Goal: Ask a question

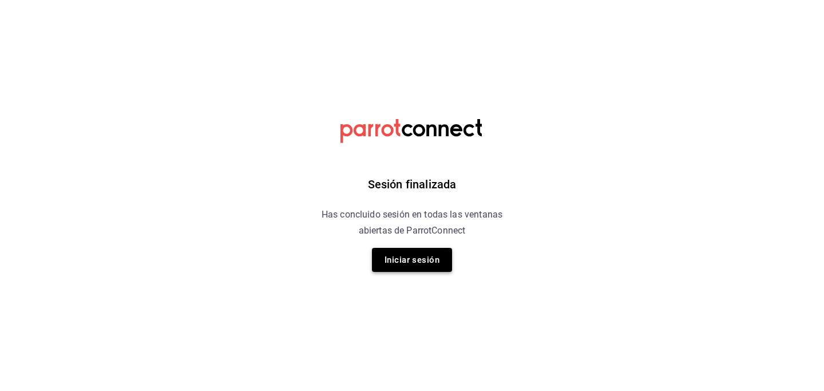
click at [428, 255] on button "Iniciar sesión" at bounding box center [412, 260] width 80 height 24
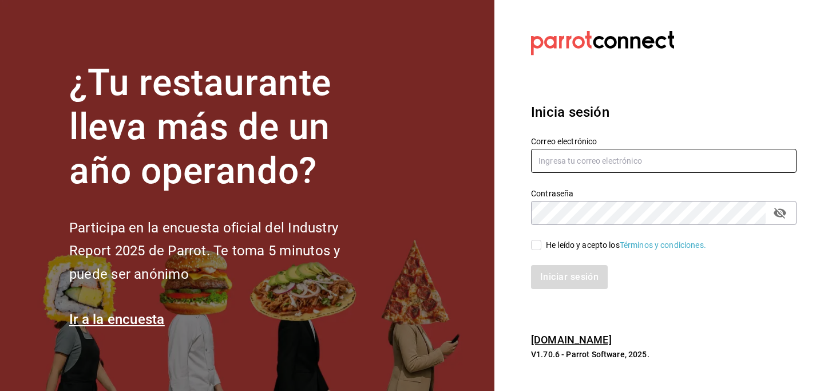
click at [600, 160] on input "text" at bounding box center [664, 161] width 266 height 24
type input "scott@camote.mx"
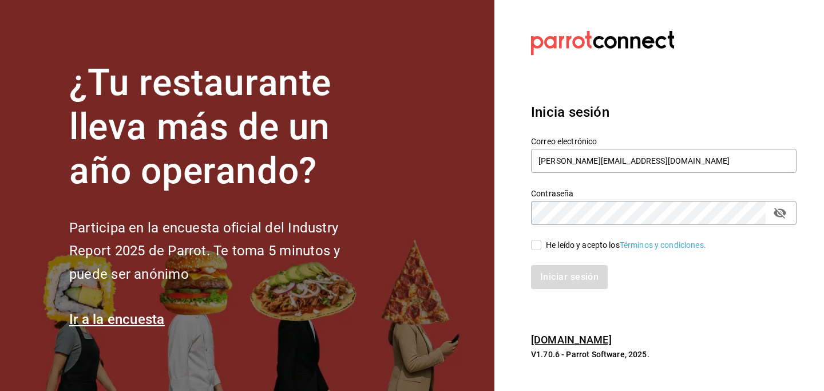
click at [541, 244] on input "He leído y acepto los Términos y condiciones." at bounding box center [536, 245] width 10 height 10
checkbox input "true"
click at [558, 274] on button "Iniciar sesión" at bounding box center [570, 277] width 78 height 24
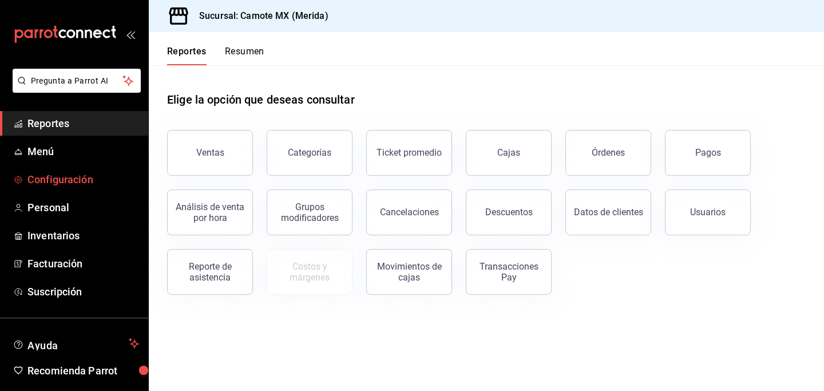
click at [73, 175] on span "Configuración" at bounding box center [83, 179] width 112 height 15
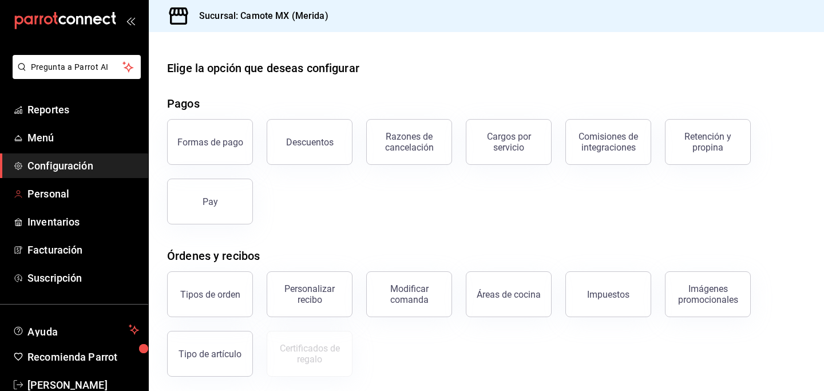
scroll to position [41, 0]
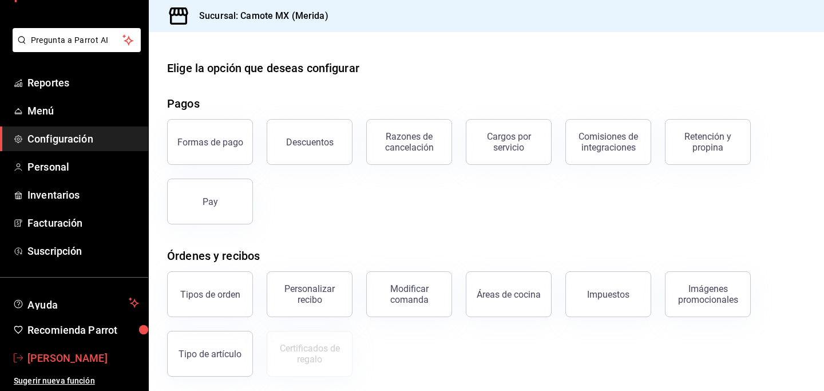
click at [33, 359] on span "[PERSON_NAME]" at bounding box center [83, 357] width 112 height 15
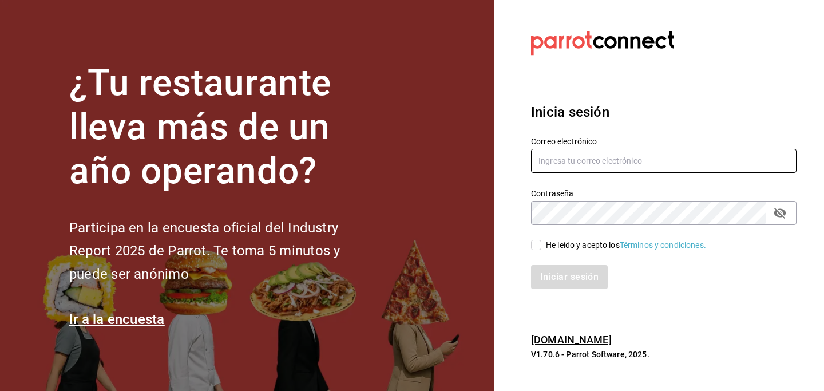
click at [611, 159] on input "text" at bounding box center [664, 161] width 266 height 24
type input "[PERSON_NAME][EMAIL_ADDRESS][DOMAIN_NAME]"
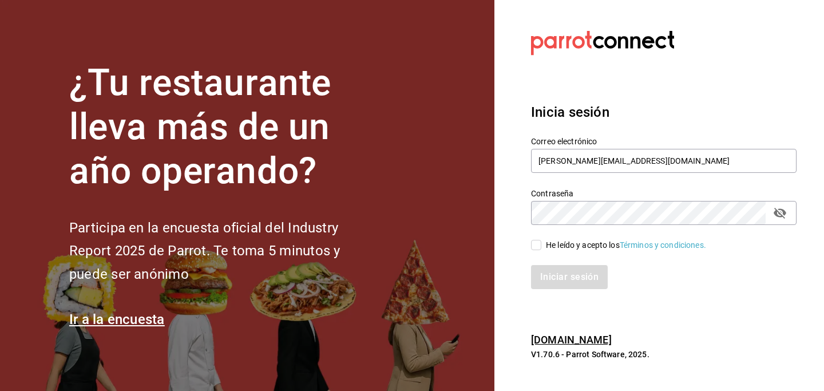
click at [538, 246] on input "He leído y acepto los Términos y condiciones." at bounding box center [536, 245] width 10 height 10
checkbox input "true"
click at [557, 271] on button "Iniciar sesión" at bounding box center [570, 277] width 78 height 24
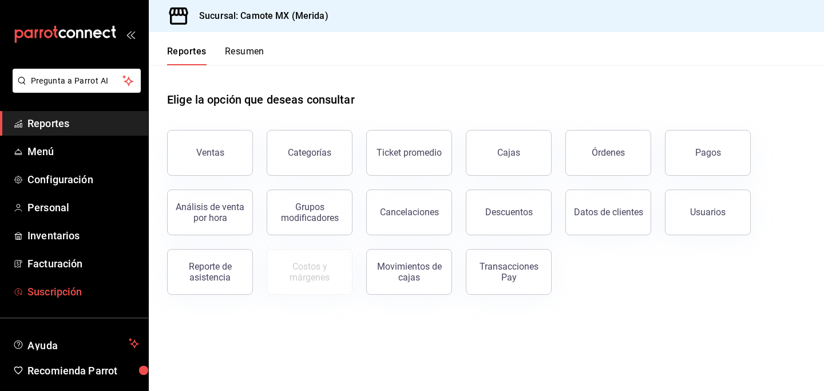
click at [28, 296] on span "Suscripción" at bounding box center [83, 291] width 112 height 15
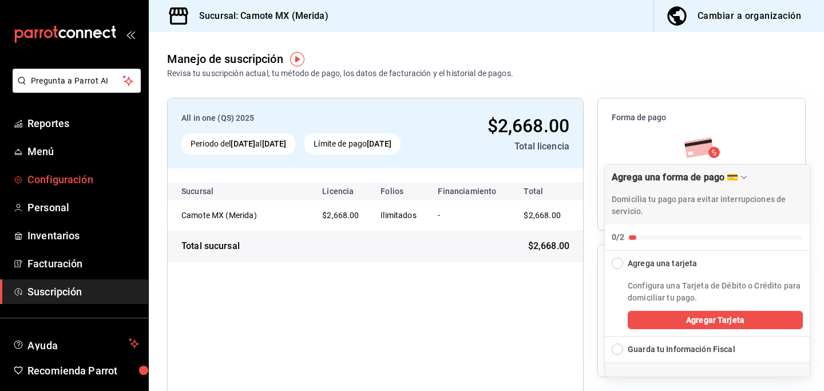
click at [61, 180] on span "Configuración" at bounding box center [83, 179] width 112 height 15
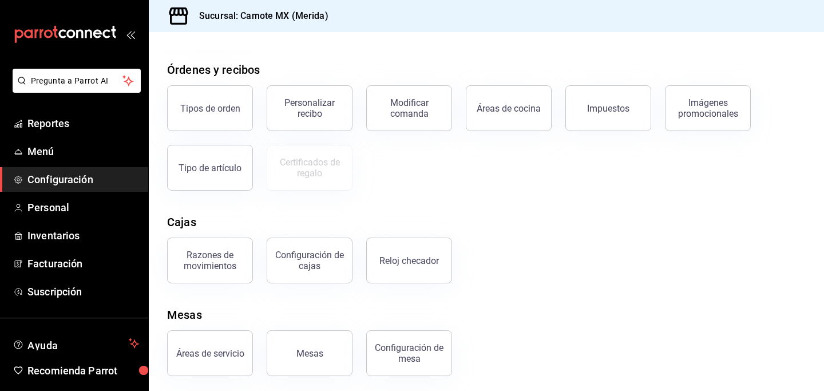
scroll to position [189, 0]
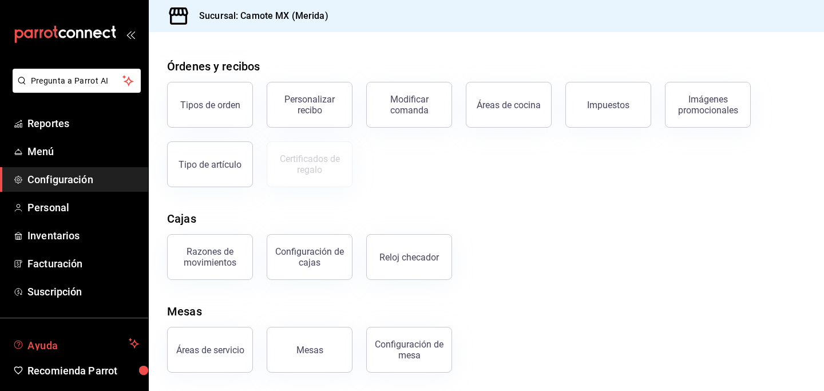
click at [56, 343] on span "Ayuda" at bounding box center [75, 343] width 97 height 14
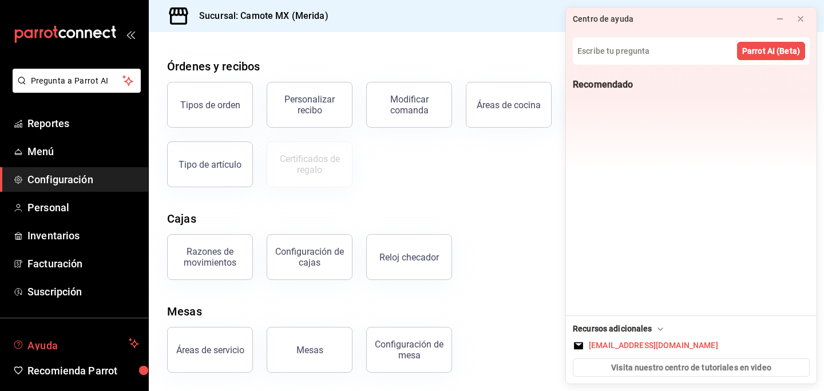
click at [41, 346] on span "Ayuda" at bounding box center [75, 343] width 97 height 14
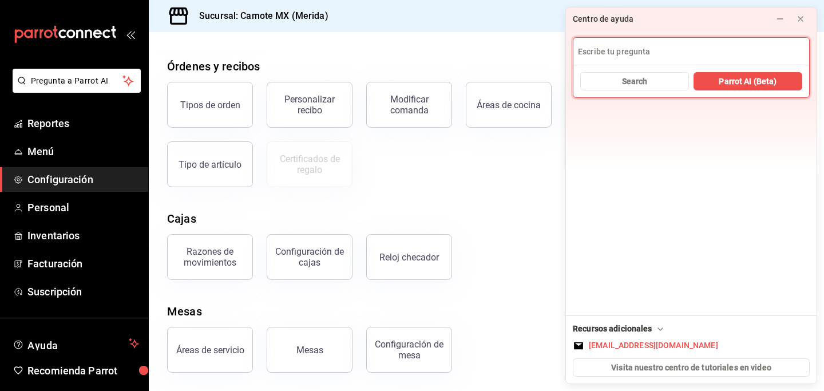
click at [590, 56] on input at bounding box center [691, 51] width 236 height 27
type input "iniciar primero"
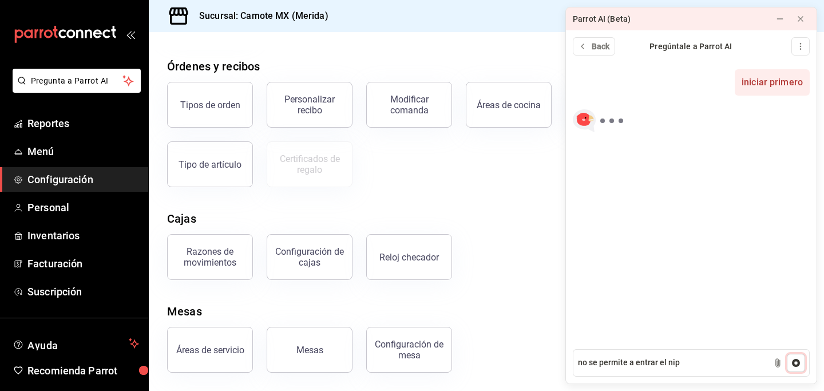
click at [799, 362] on icon at bounding box center [796, 363] width 8 height 8
click at [778, 369] on button at bounding box center [777, 363] width 18 height 18
click at [690, 365] on textarea "no se permite a entrar el nip" at bounding box center [691, 362] width 237 height 27
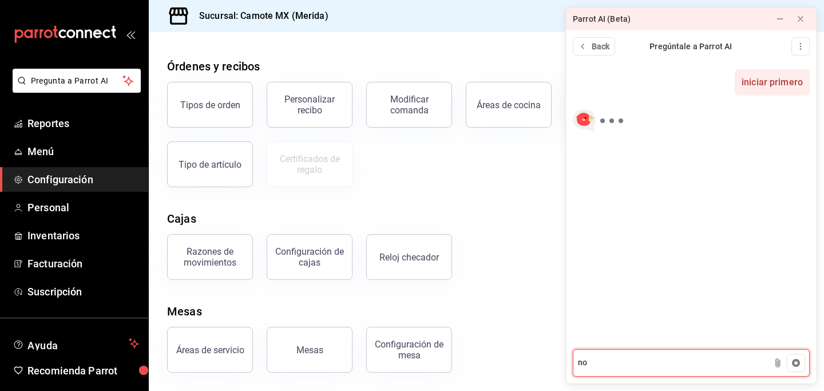
type textarea "n"
